Goal: Information Seeking & Learning: Learn about a topic

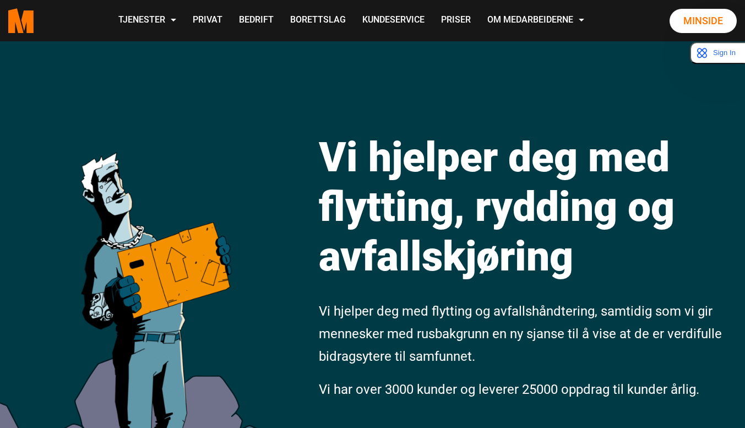
scroll to position [108, 0]
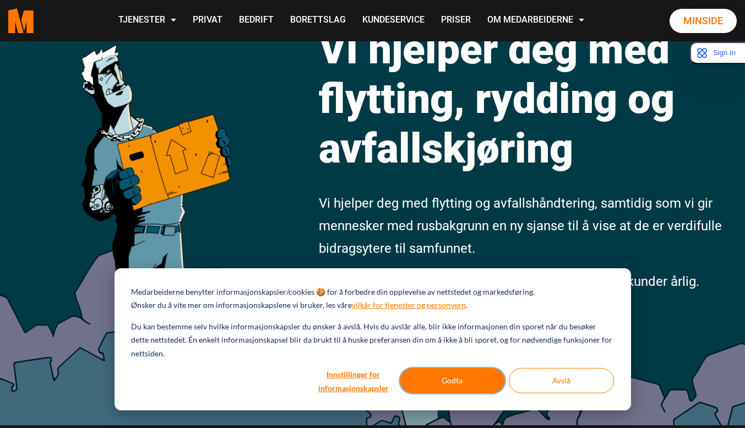
click at [446, 380] on button "Godta" at bounding box center [452, 380] width 105 height 25
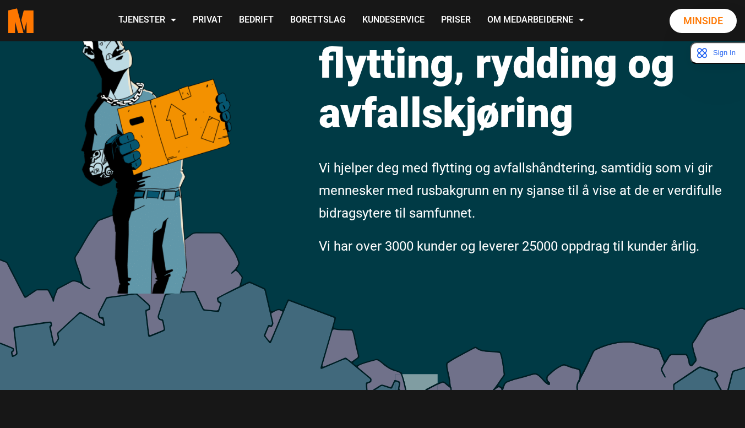
scroll to position [0, 0]
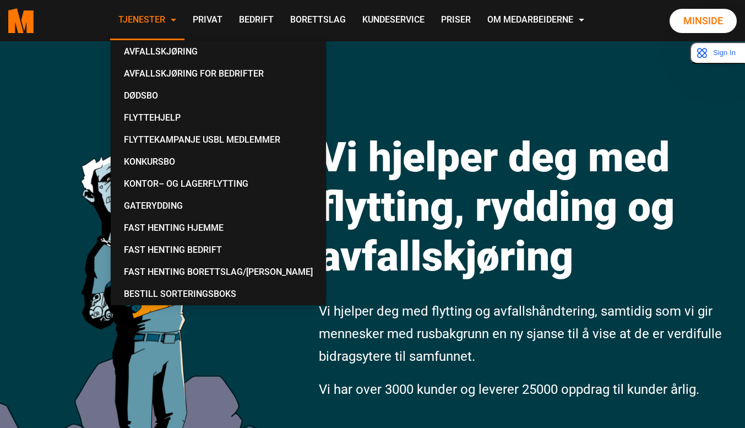
click at [155, 18] on link "Tjenester" at bounding box center [147, 20] width 74 height 39
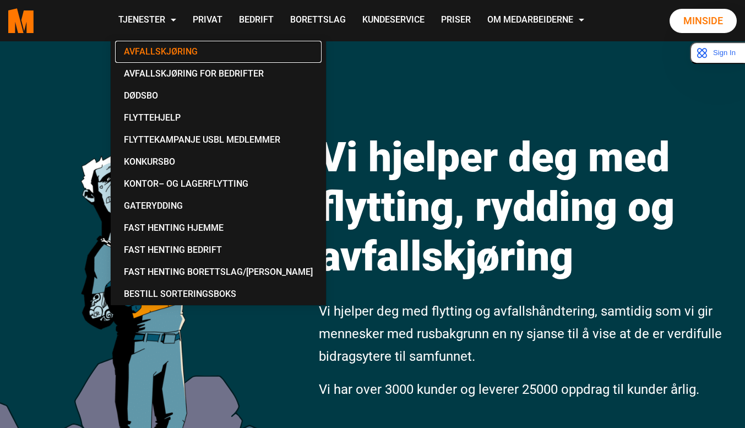
click at [169, 51] on link "Avfallskjøring" at bounding box center [218, 52] width 207 height 22
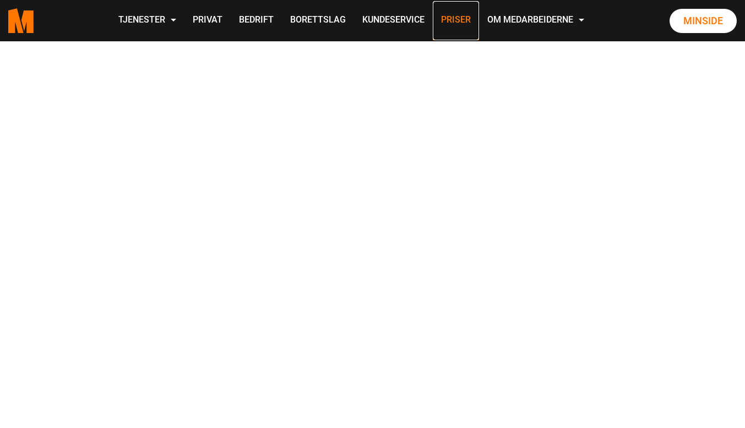
click at [450, 21] on link "Priser" at bounding box center [456, 20] width 46 height 39
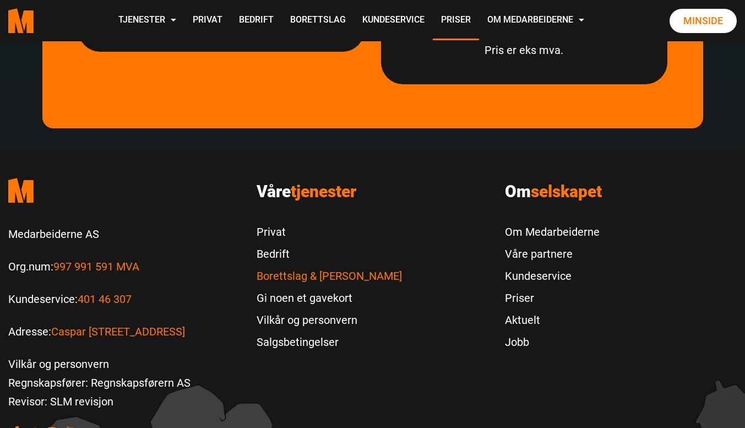
scroll to position [3433, 0]
